Goal: Find specific page/section: Find specific page/section

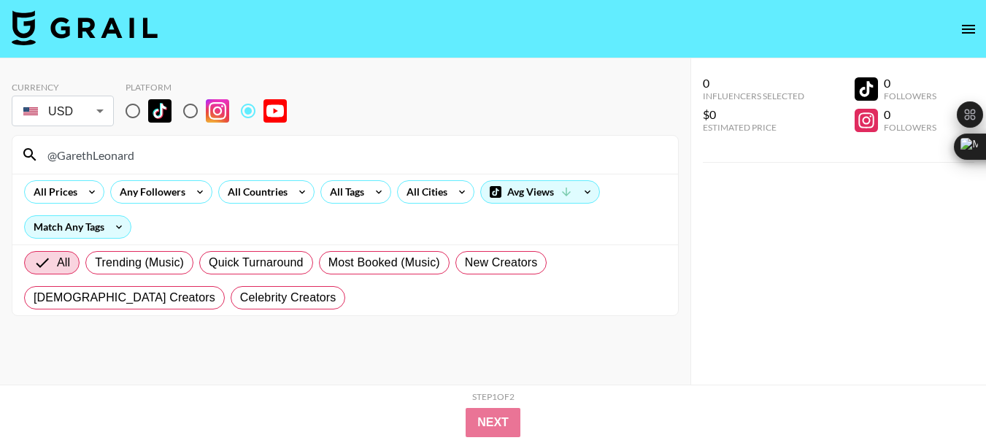
click at [112, 155] on input "@GarethLeonard" at bounding box center [354, 154] width 631 height 23
drag, startPoint x: 0, startPoint y: 0, endPoint x: 112, endPoint y: 155, distance: 191.5
click at [112, 155] on input "@GarethLeonard" at bounding box center [354, 154] width 631 height 23
type input "@EleanorGraceAdventures"
click at [120, 158] on input "@EleanorGraceAdventures" at bounding box center [354, 154] width 631 height 23
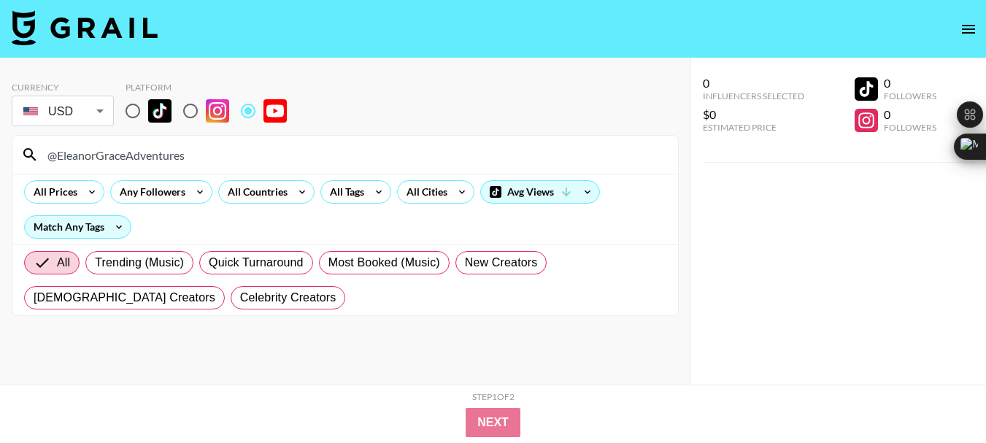
click at [120, 158] on input "@EleanorGraceAdventures" at bounding box center [354, 154] width 631 height 23
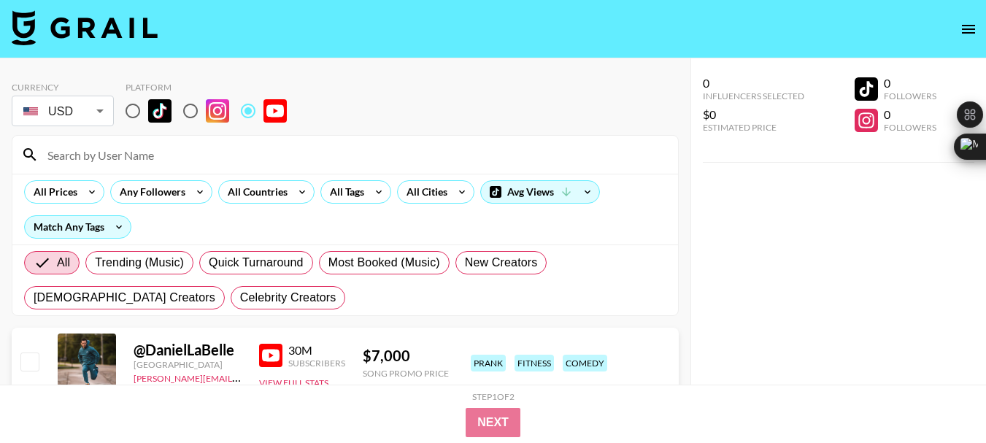
paste input "@FreyiaNorthInNorway"
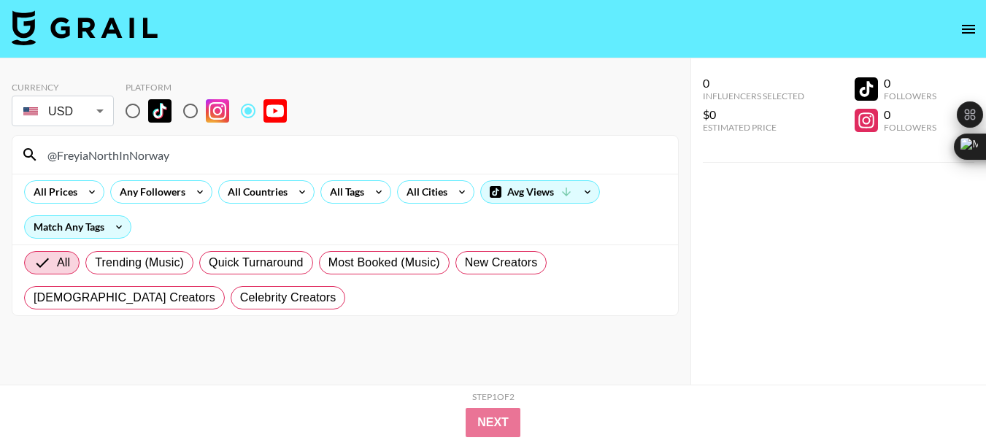
type input "@FreyiaNorthInNorway"
click at [112, 159] on input "@FreyiaNorthInNorway" at bounding box center [354, 154] width 631 height 23
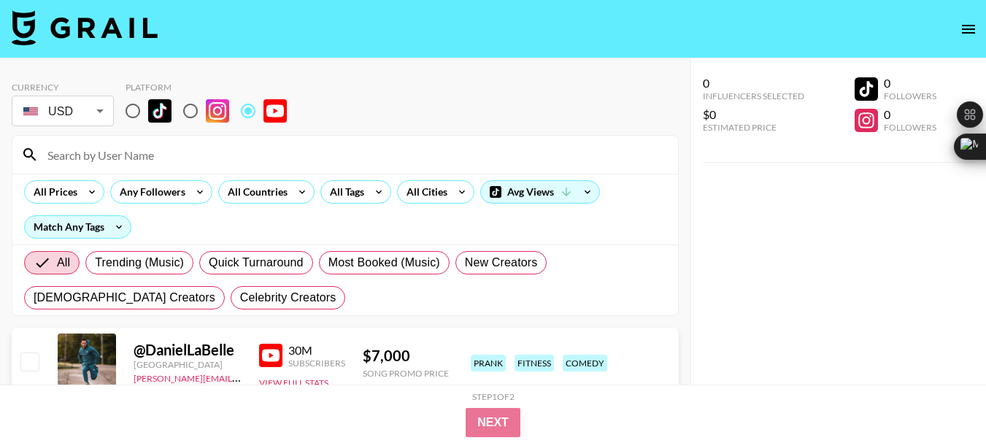
paste input "@KyleHatesHiking"
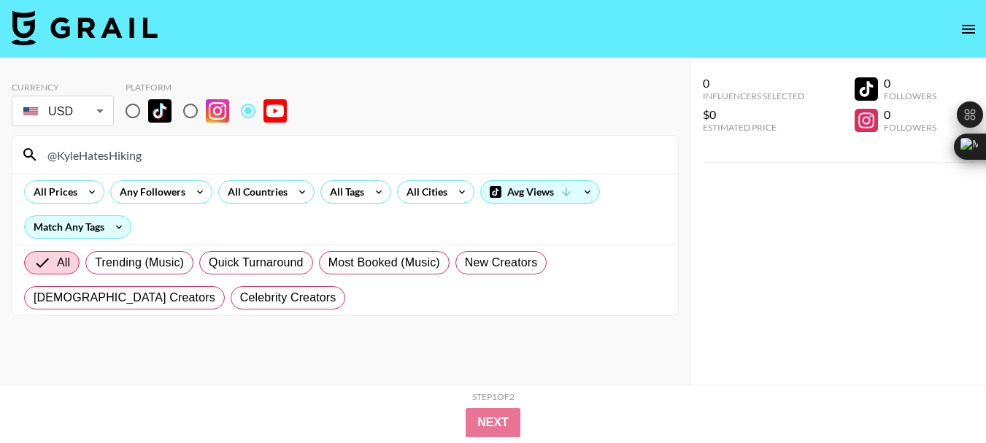
type input "@KyleHatesHiking"
click at [115, 152] on input "@KyleHatesHiking" at bounding box center [354, 154] width 631 height 23
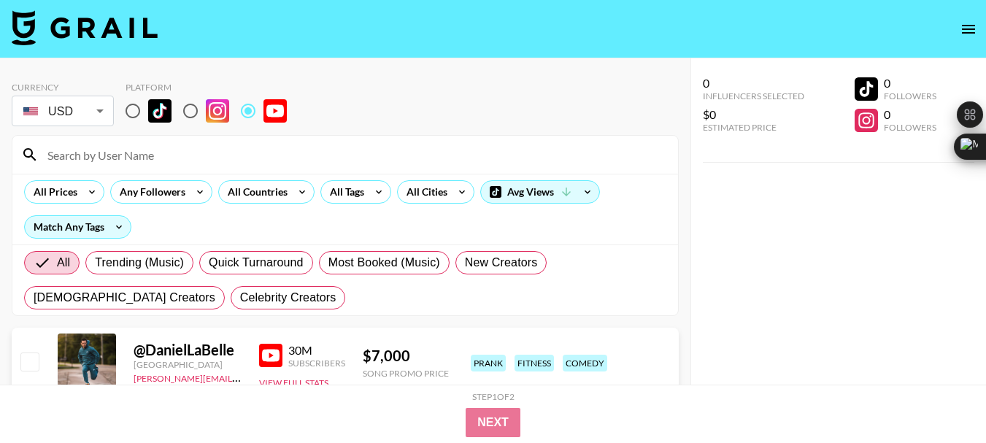
paste input "@julienolke"
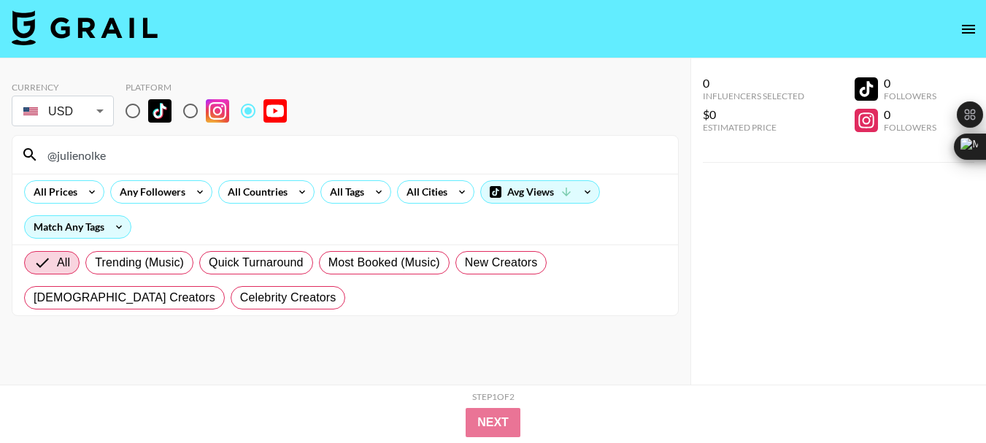
type input "@julienolke"
click at [78, 161] on input "@julienolke" at bounding box center [354, 154] width 631 height 23
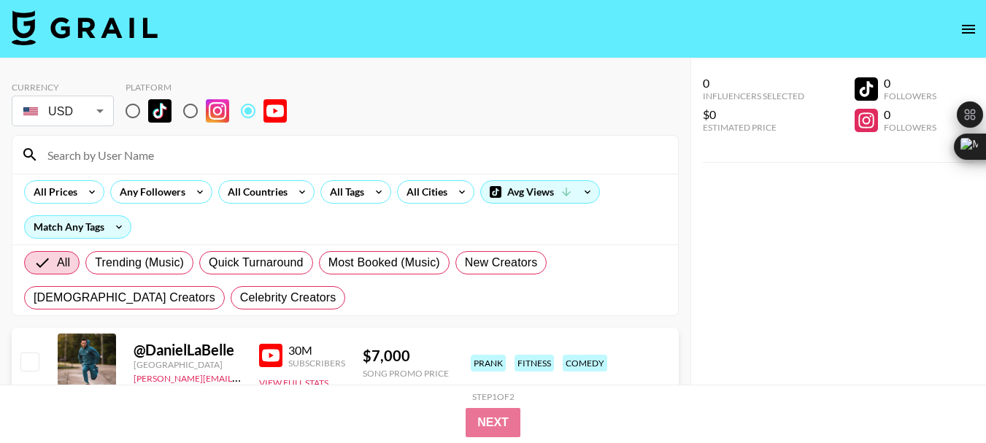
paste input "@BeccaFarsace"
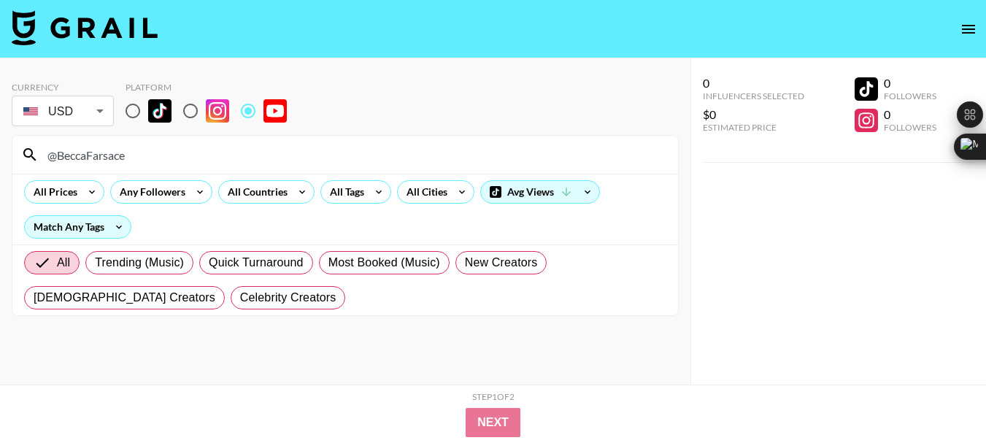
type input "@BeccaFarsace"
click at [93, 155] on input "@BeccaFarsace" at bounding box center [354, 154] width 631 height 23
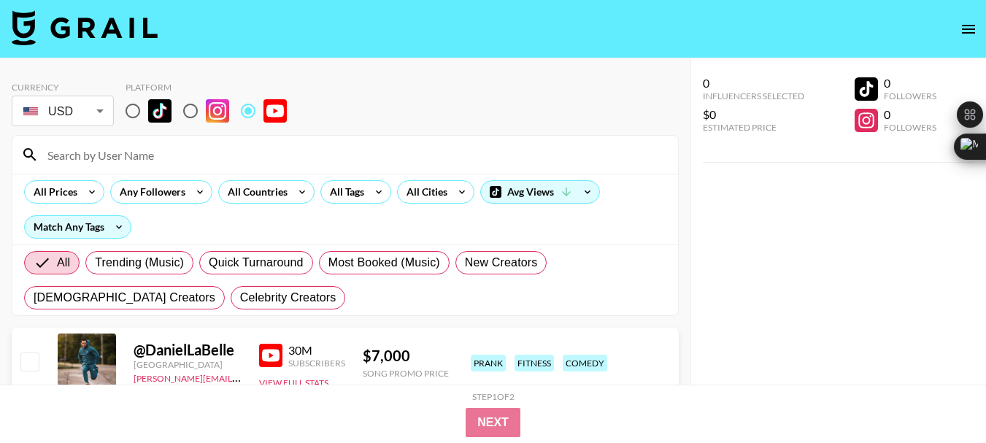
paste input "@KevinLangue"
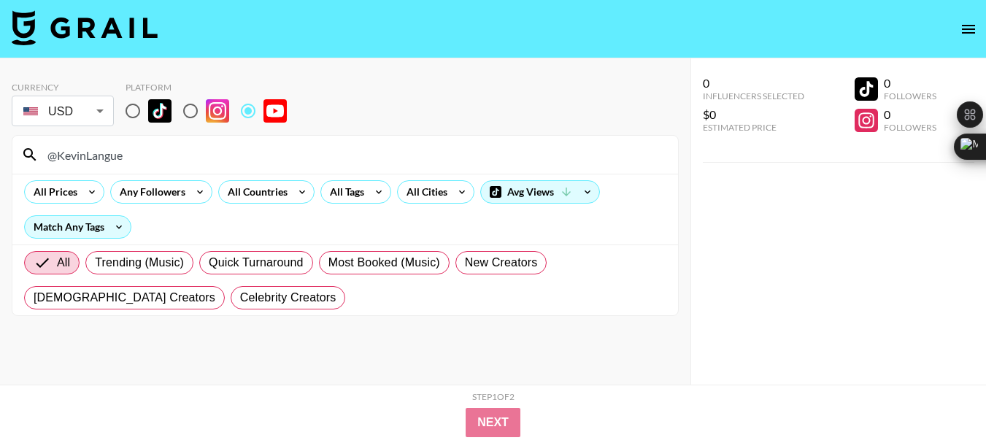
type input "@KevinLangue"
click at [106, 153] on input "@KevinLangue" at bounding box center [354, 154] width 631 height 23
click at [105, 153] on input "@KevinLangue" at bounding box center [354, 154] width 631 height 23
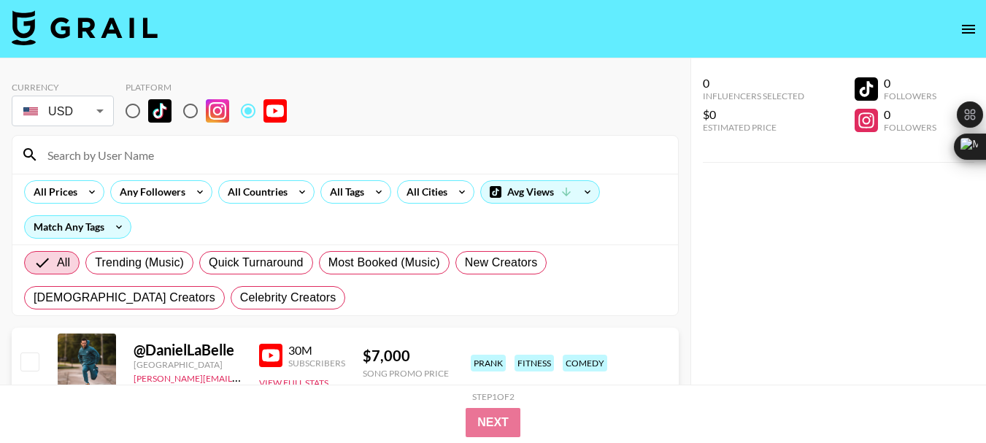
paste input "@courtreezy"
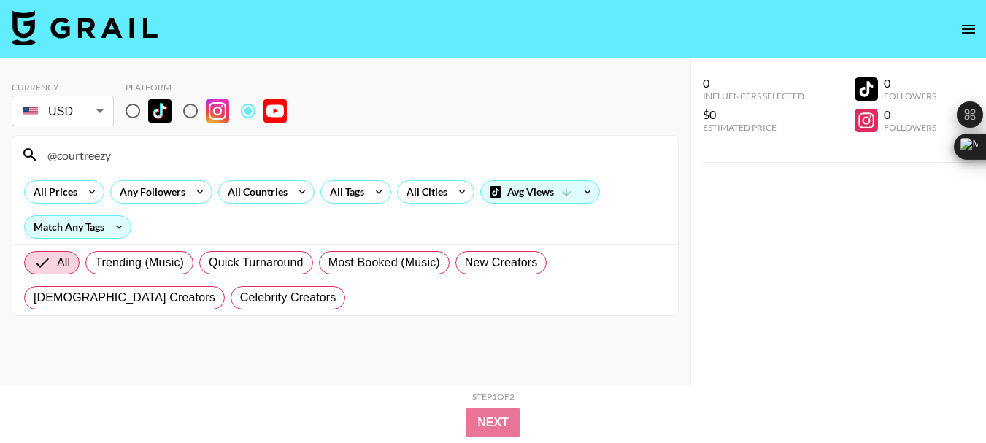
type input "@courtreezy"
click at [85, 150] on input "@courtreezy" at bounding box center [354, 154] width 631 height 23
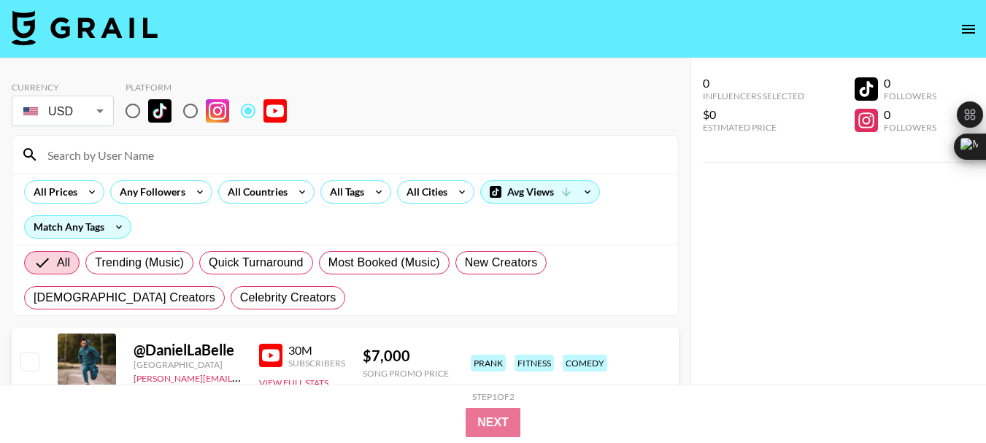
paste input "@DannyGrubs"
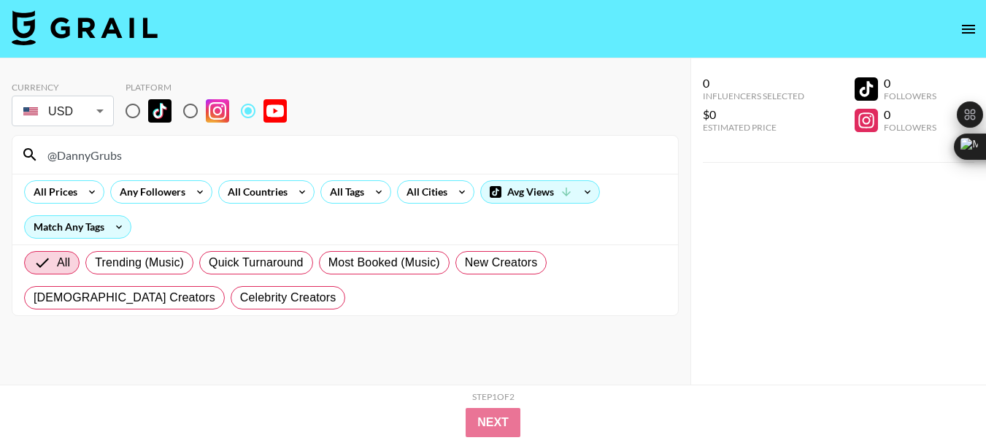
type input "@DannyGrubs"
click at [80, 162] on input "@DannyGrubs" at bounding box center [354, 154] width 631 height 23
click at [80, 161] on input "@DannyGrubs" at bounding box center [354, 154] width 631 height 23
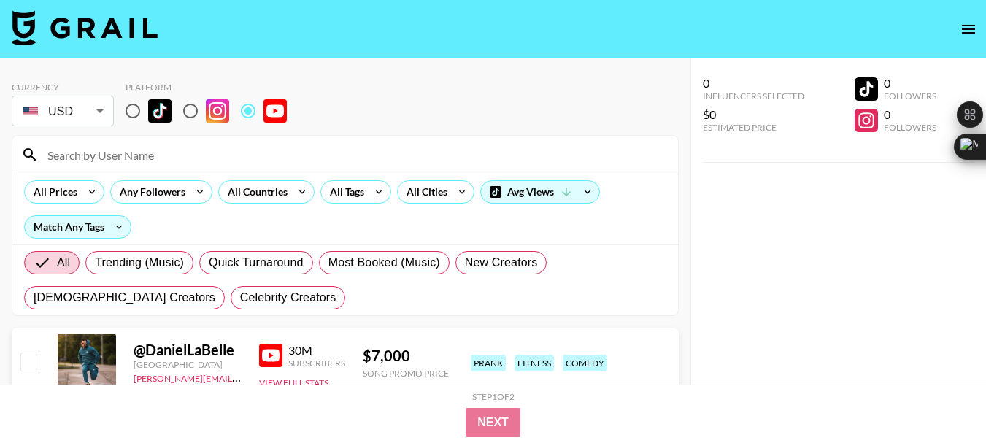
paste input "@kyle_kotajarvi"
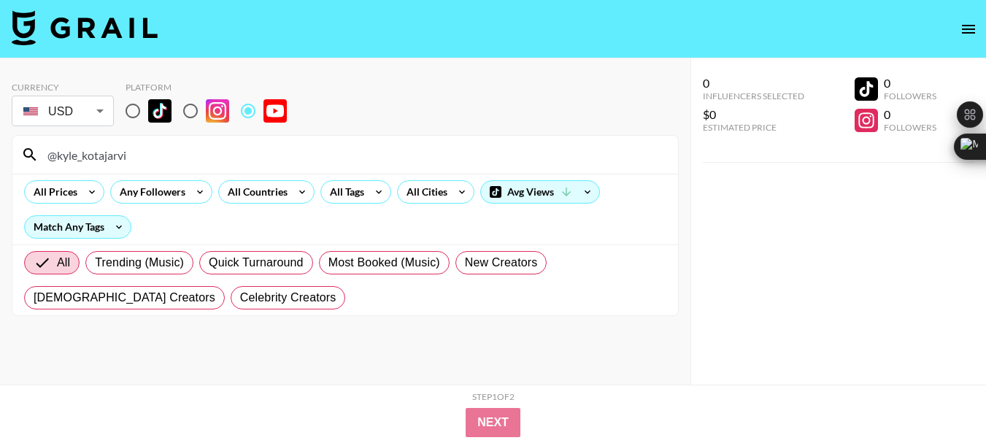
type input "@kyle_kotajarvi"
click at [91, 159] on input "@kyle_kotajarvi" at bounding box center [354, 154] width 631 height 23
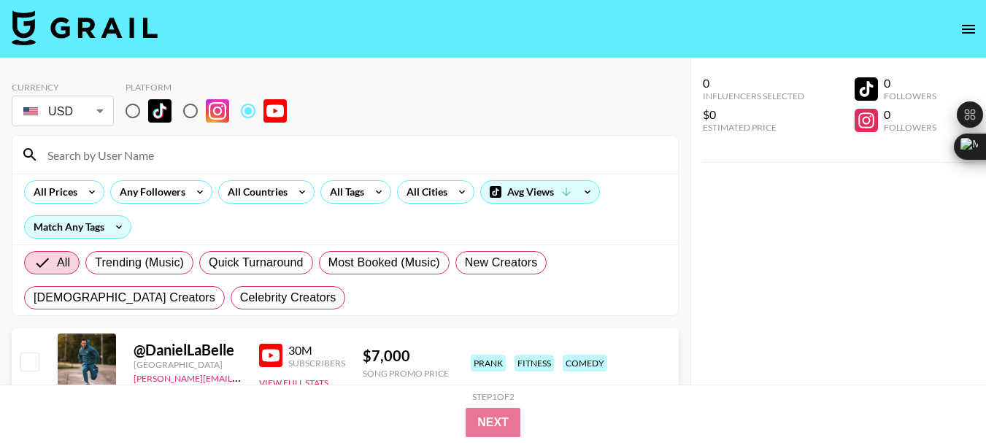
paste input "@5thGospel"
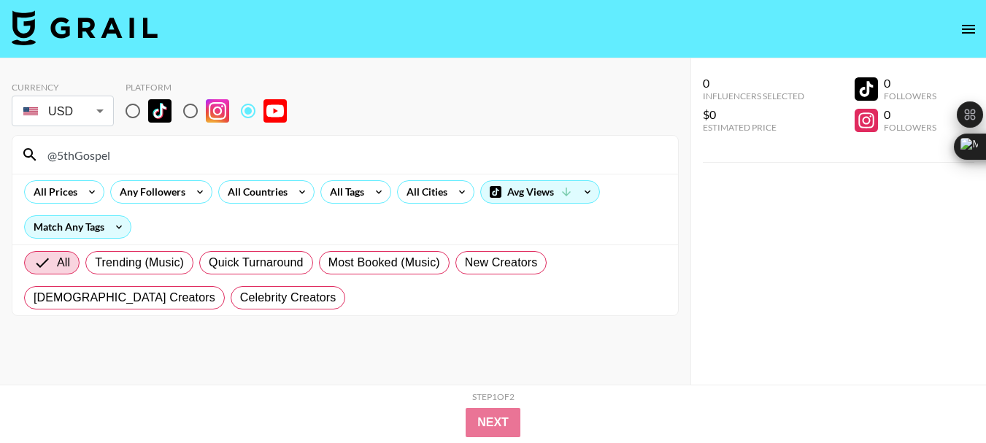
type input "@5thGospel"
